Goal: Task Accomplishment & Management: Use online tool/utility

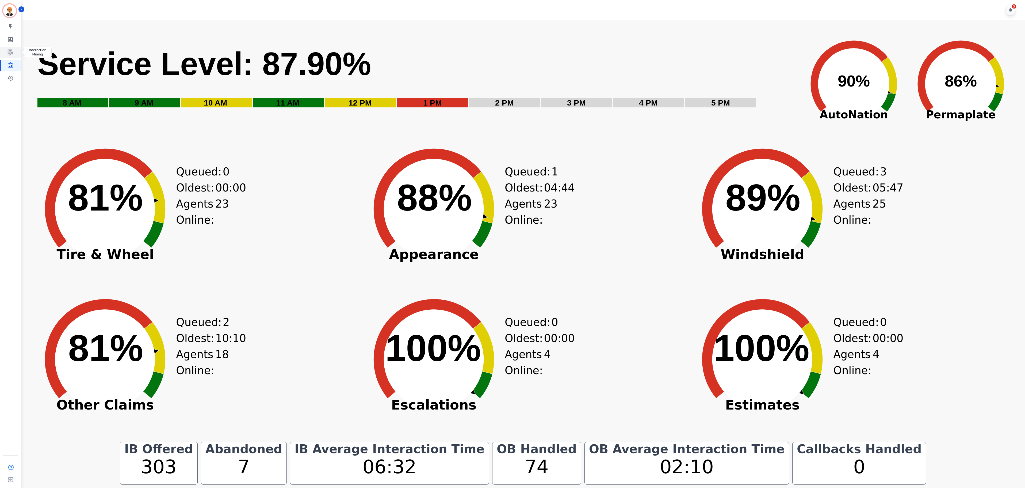
click at [9, 53] on icon "Sidebar" at bounding box center [10, 52] width 6 height 6
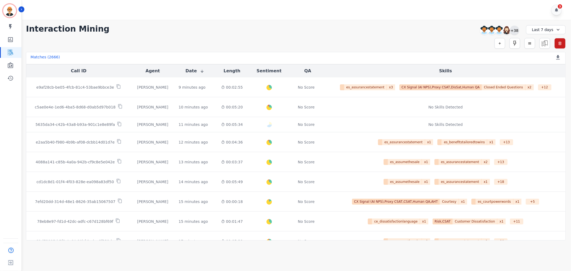
click at [515, 31] on div "+38" at bounding box center [514, 30] width 9 height 9
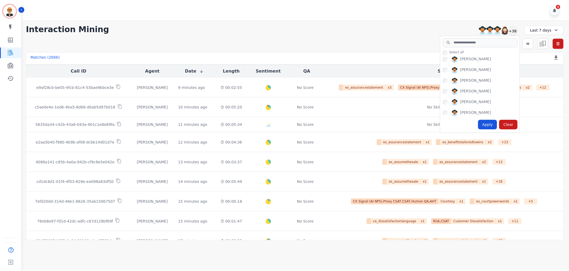
scroll to position [208, 0]
click at [490, 124] on div "Apply" at bounding box center [488, 125] width 19 height 10
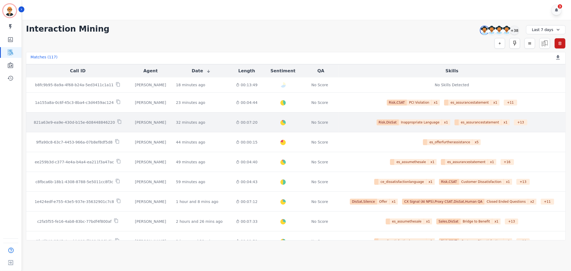
click at [92, 124] on p "821a63e9-ea9e-430d-b15e-608448846220" at bounding box center [74, 122] width 81 height 5
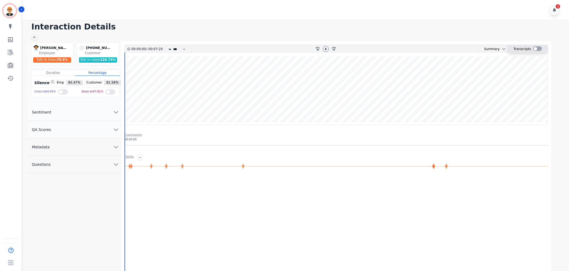
click at [540, 49] on div at bounding box center [537, 48] width 9 height 5
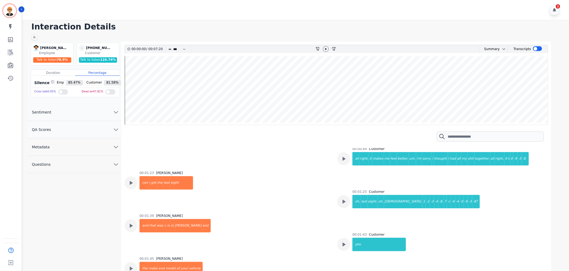
scroll to position [178, 0]
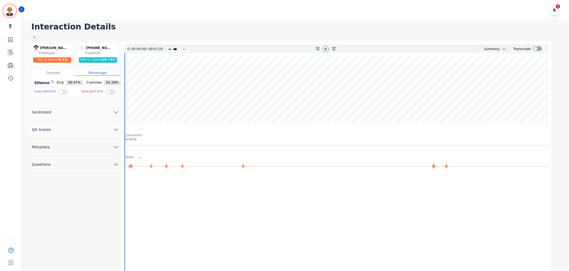
drag, startPoint x: 323, startPoint y: 175, endPoint x: 330, endPoint y: 177, distance: 7.6
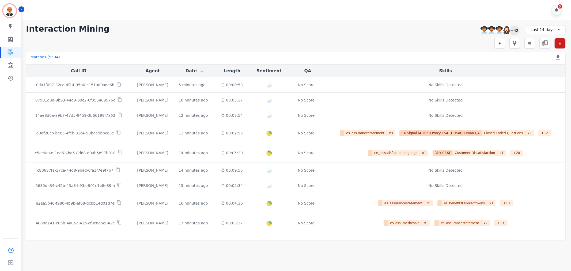
click at [515, 29] on div "+42" at bounding box center [514, 30] width 9 height 9
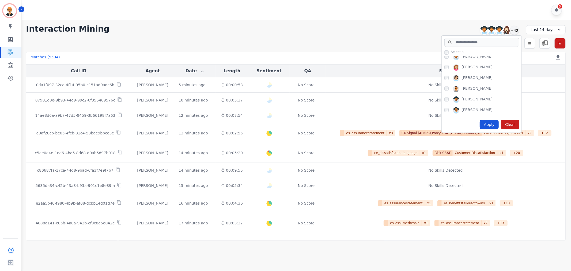
scroll to position [208, 0]
click at [493, 126] on div "Apply" at bounding box center [488, 125] width 19 height 10
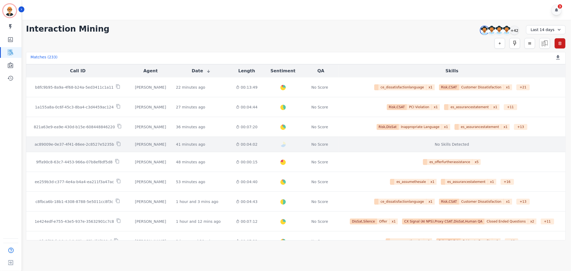
click at [89, 143] on p "ac89009e-0e37-4f41-86ee-2c8527e5235b" at bounding box center [74, 144] width 79 height 5
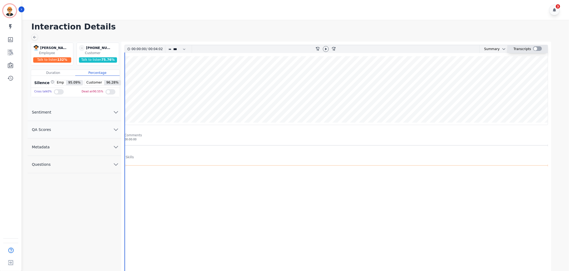
click at [539, 48] on div at bounding box center [537, 48] width 9 height 5
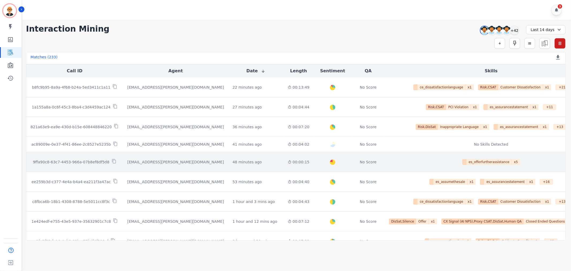
click at [92, 162] on p "9ffa90c8-63c7-4453-966a-07b8ef8df5d8" at bounding box center [71, 161] width 77 height 5
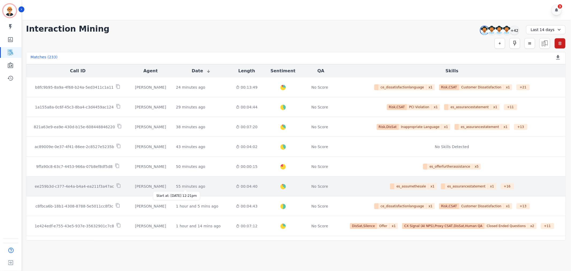
click at [181, 186] on div "55 minutes ago" at bounding box center [190, 186] width 29 height 5
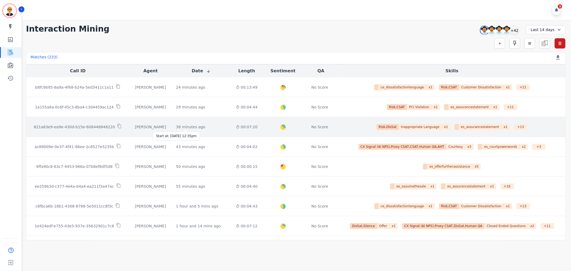
click at [186, 125] on div "38 minutes ago" at bounding box center [190, 126] width 29 height 5
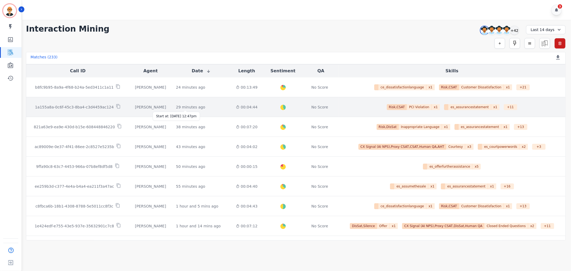
click at [184, 107] on div "29 minutes ago" at bounding box center [190, 106] width 29 height 5
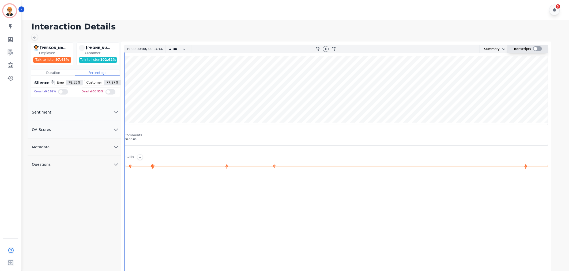
click at [539, 50] on div at bounding box center [537, 48] width 9 height 5
